Goal: Information Seeking & Learning: Check status

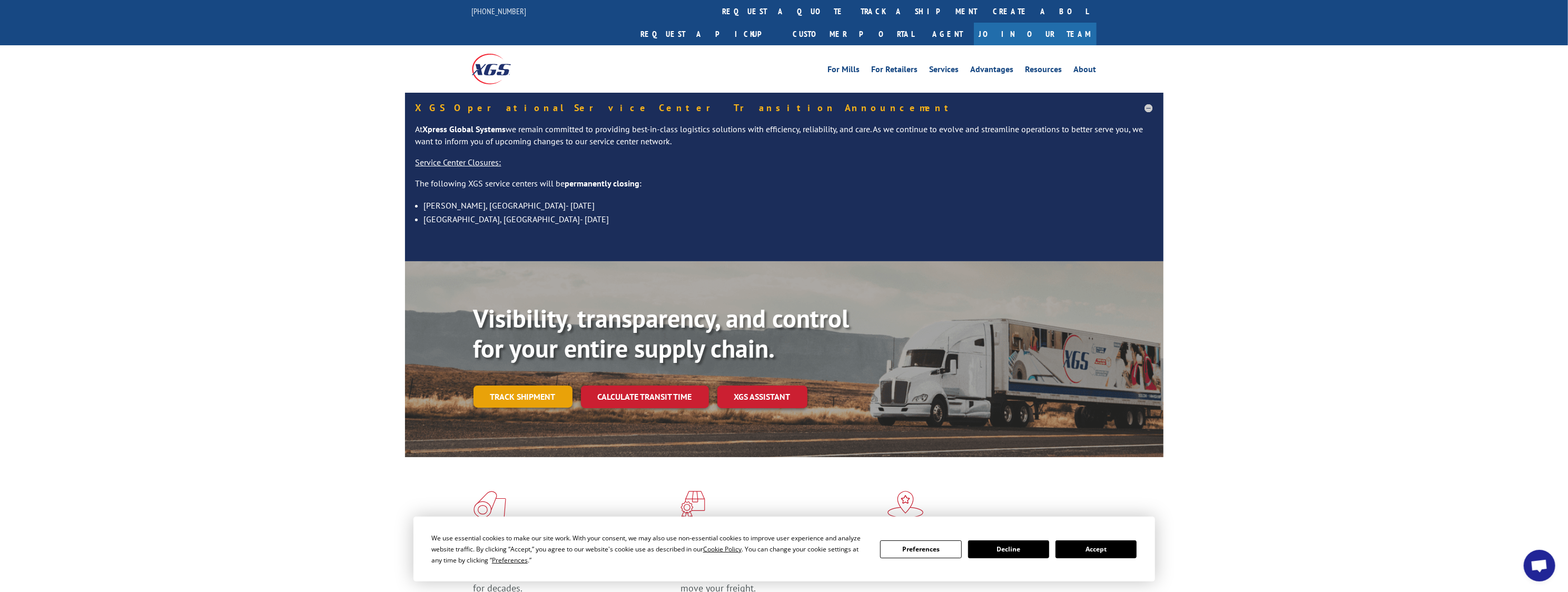
click at [547, 385] on link "Track shipment" at bounding box center [523, 396] width 99 height 22
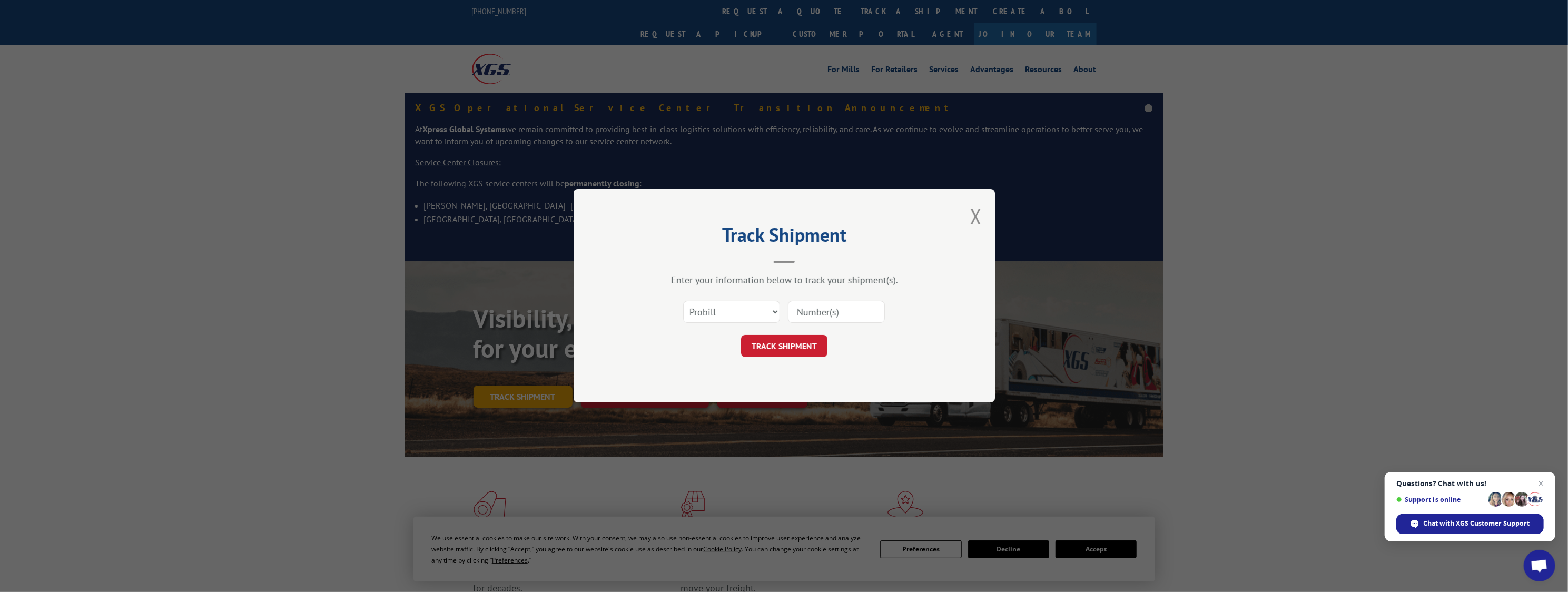
click at [547, 368] on div "Track Shipment Enter your information below to track your shipment(s). Select c…" at bounding box center [784, 296] width 1568 height 592
click at [840, 306] on input at bounding box center [837, 312] width 97 height 22
type input "17591506"
click at [804, 344] on button "TRACK SHIPMENT" at bounding box center [784, 346] width 86 height 22
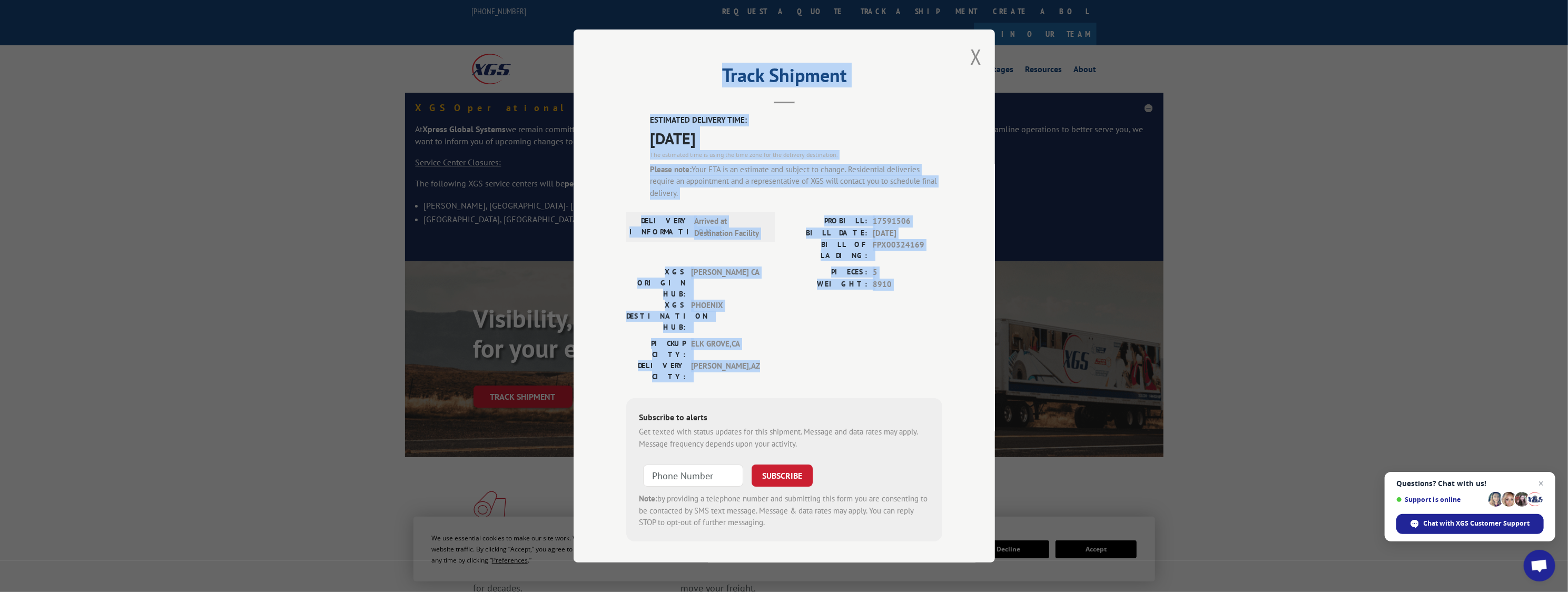
drag, startPoint x: 726, startPoint y: 80, endPoint x: 756, endPoint y: 321, distance: 242.9
click at [756, 321] on div "Track Shipment ESTIMATED DELIVERY TIME: [DATE] The estimated time is using the …" at bounding box center [784, 296] width 421 height 533
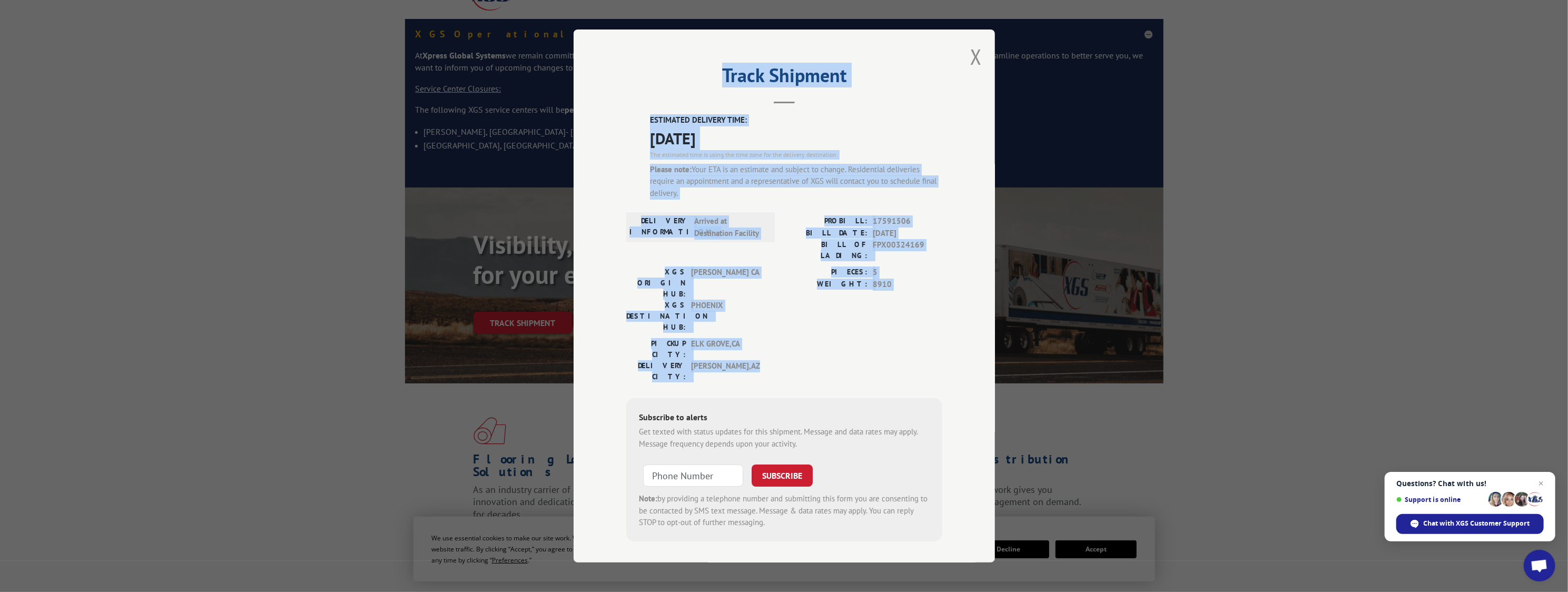
scroll to position [76, 0]
click at [842, 143] on span "[DATE]" at bounding box center [796, 139] width 292 height 24
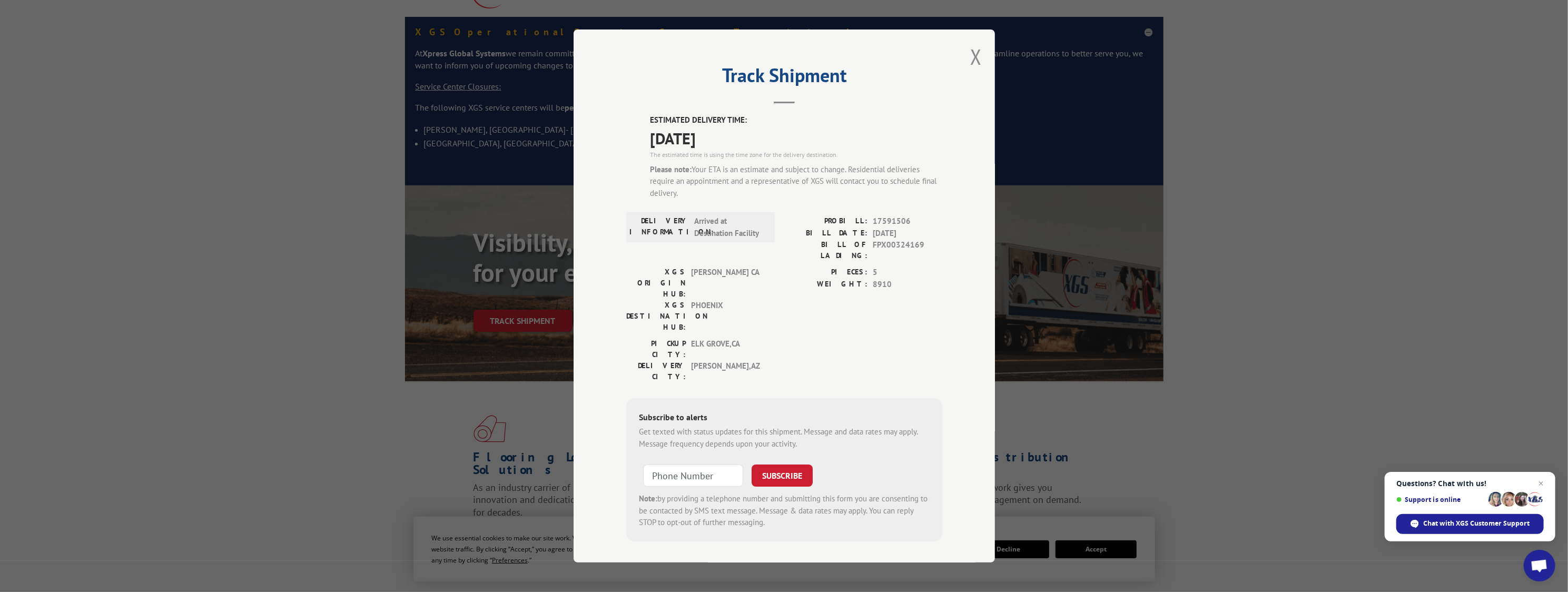
drag, startPoint x: 725, startPoint y: 82, endPoint x: 728, endPoint y: 142, distance: 60.1
click at [728, 142] on div "Track Shipment ESTIMATED DELIVERY TIME: [DATE] The estimated time is using the …" at bounding box center [784, 296] width 421 height 533
click at [978, 61] on button "Close modal" at bounding box center [976, 57] width 11 height 28
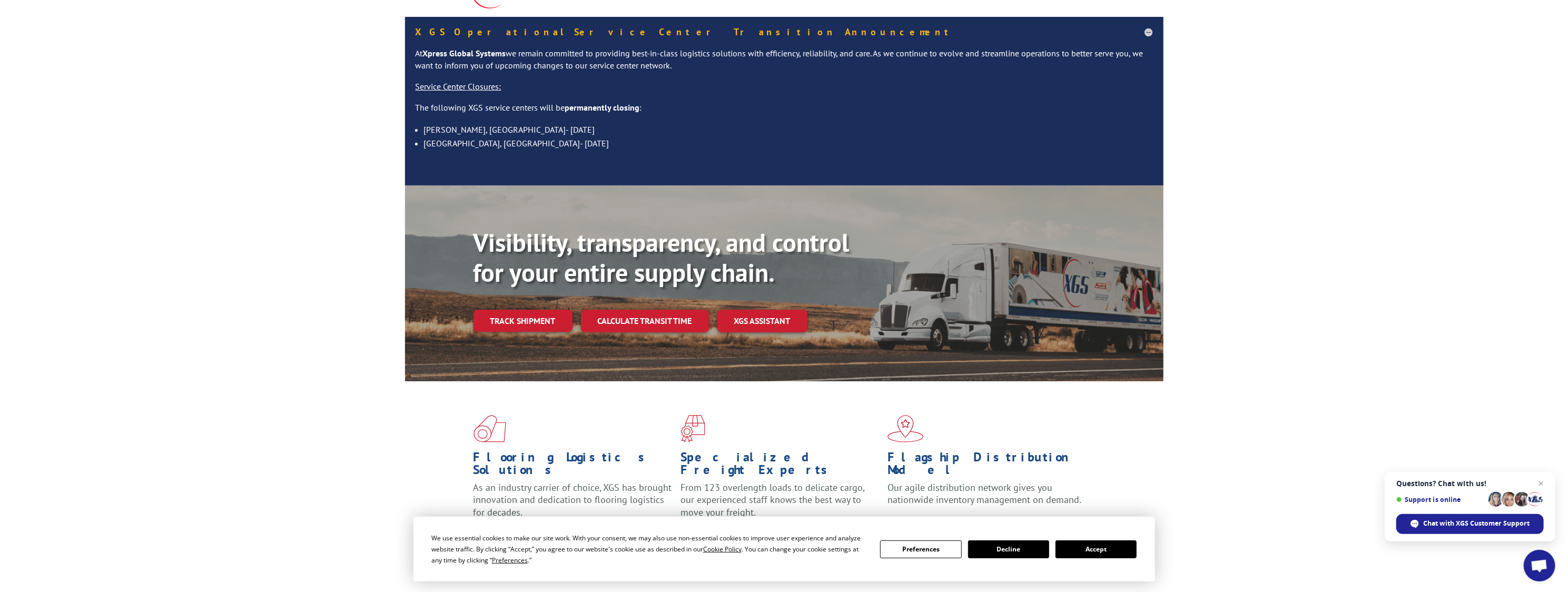
click at [1013, 544] on button "Decline" at bounding box center [1009, 549] width 81 height 18
